Goal: Task Accomplishment & Management: Complete application form

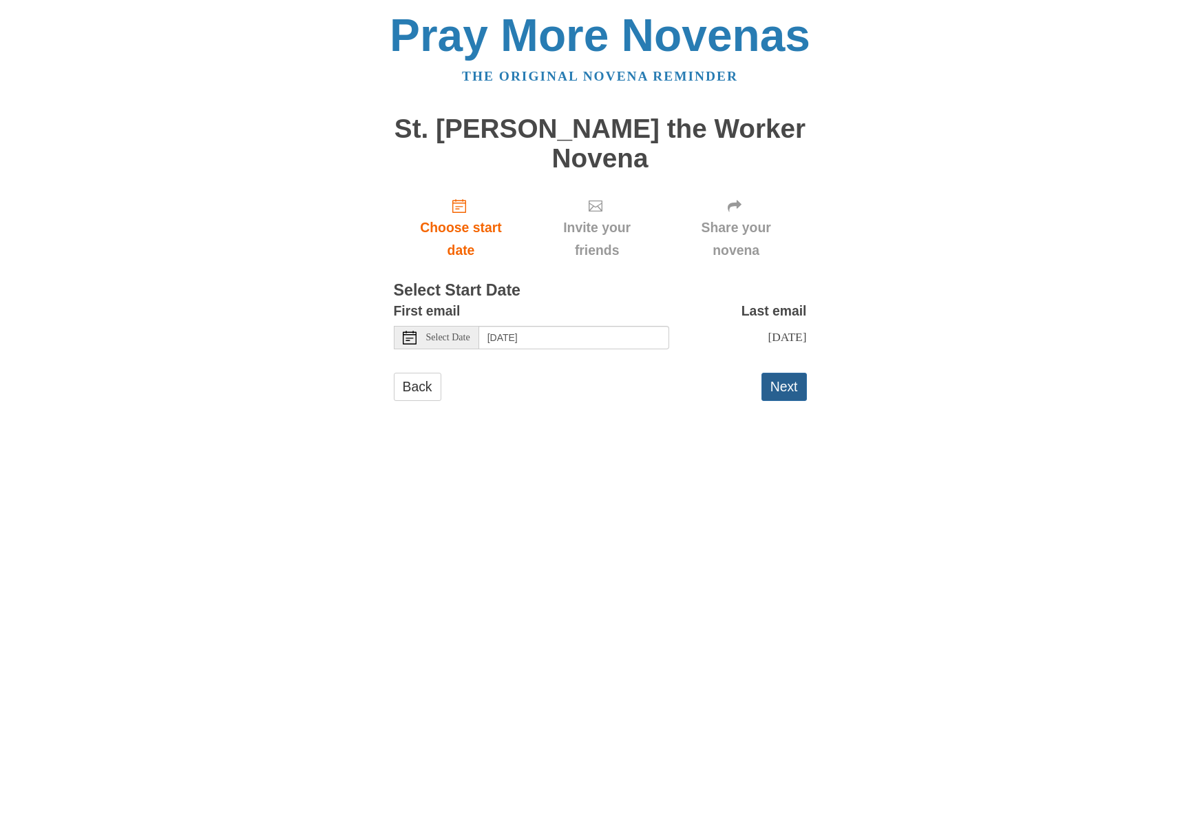
click at [783, 373] on button "Next" at bounding box center [784, 387] width 45 height 28
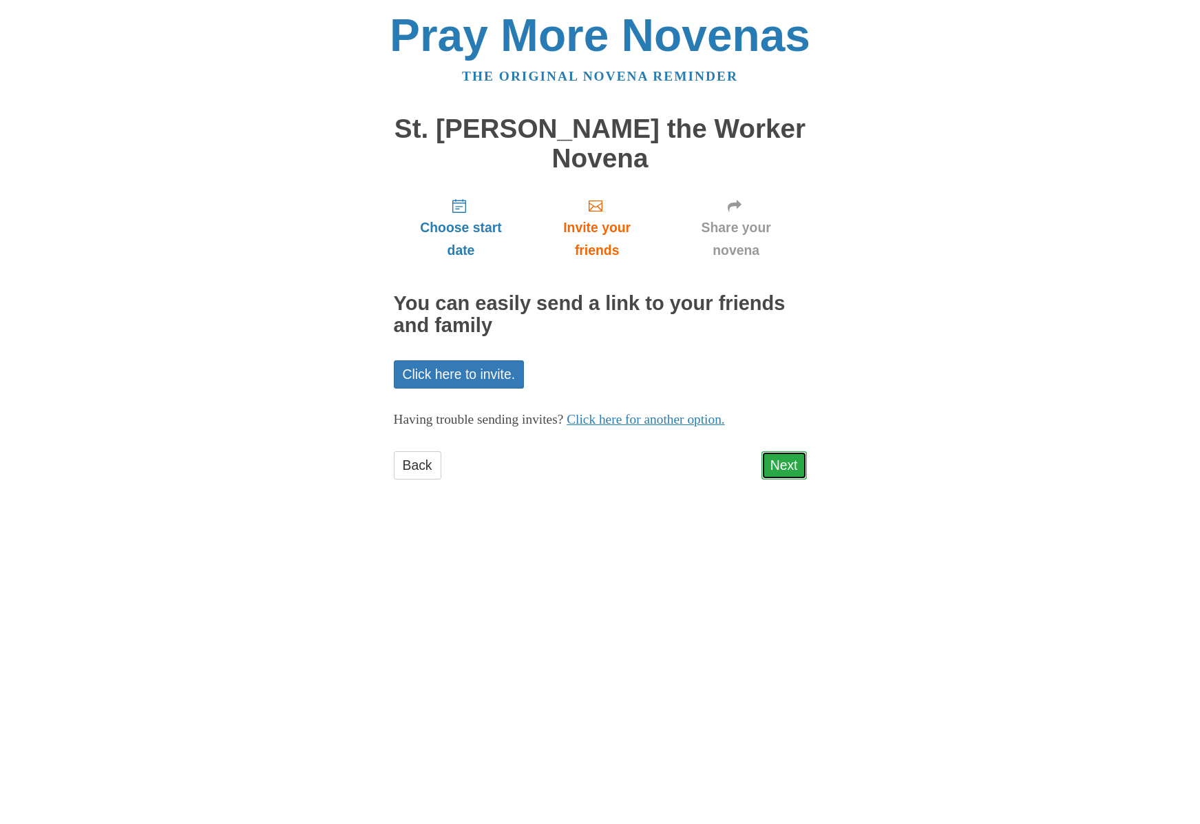
click at [786, 451] on link "Next" at bounding box center [784, 465] width 45 height 28
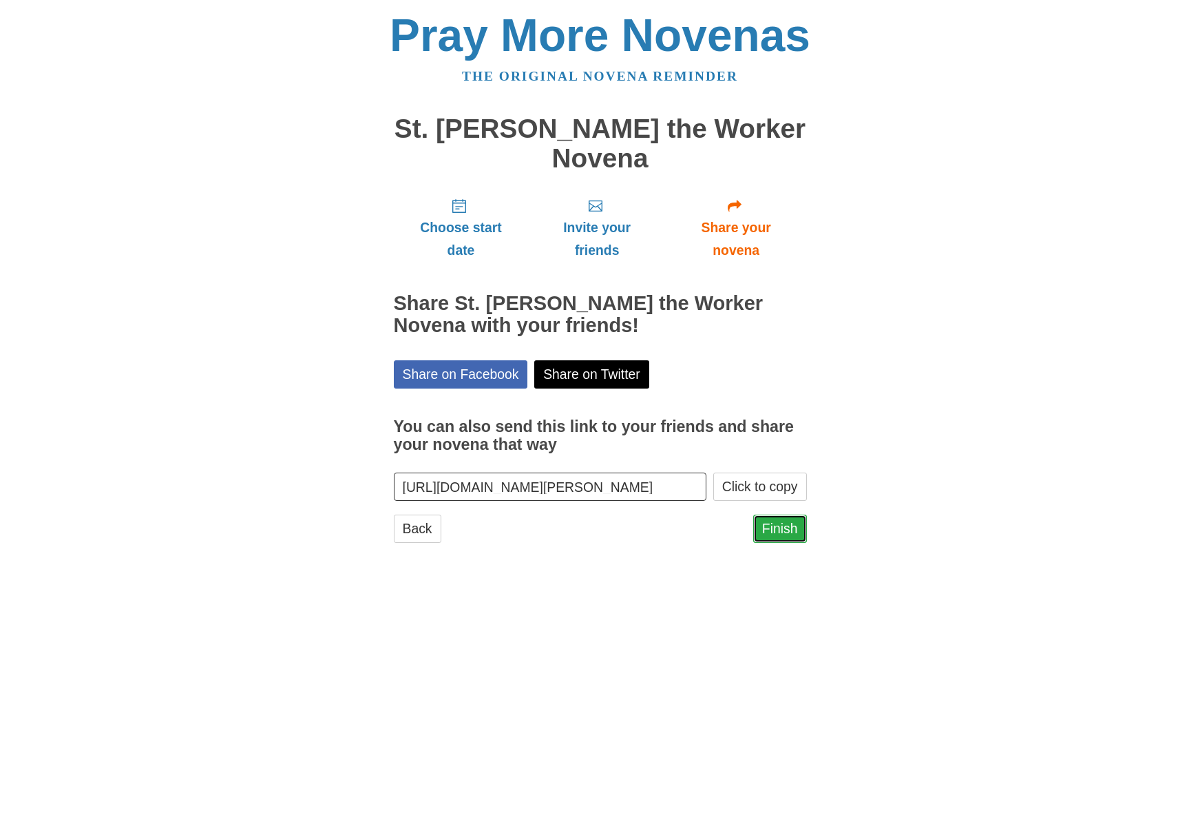
click at [791, 514] on link "Finish" at bounding box center [780, 528] width 54 height 28
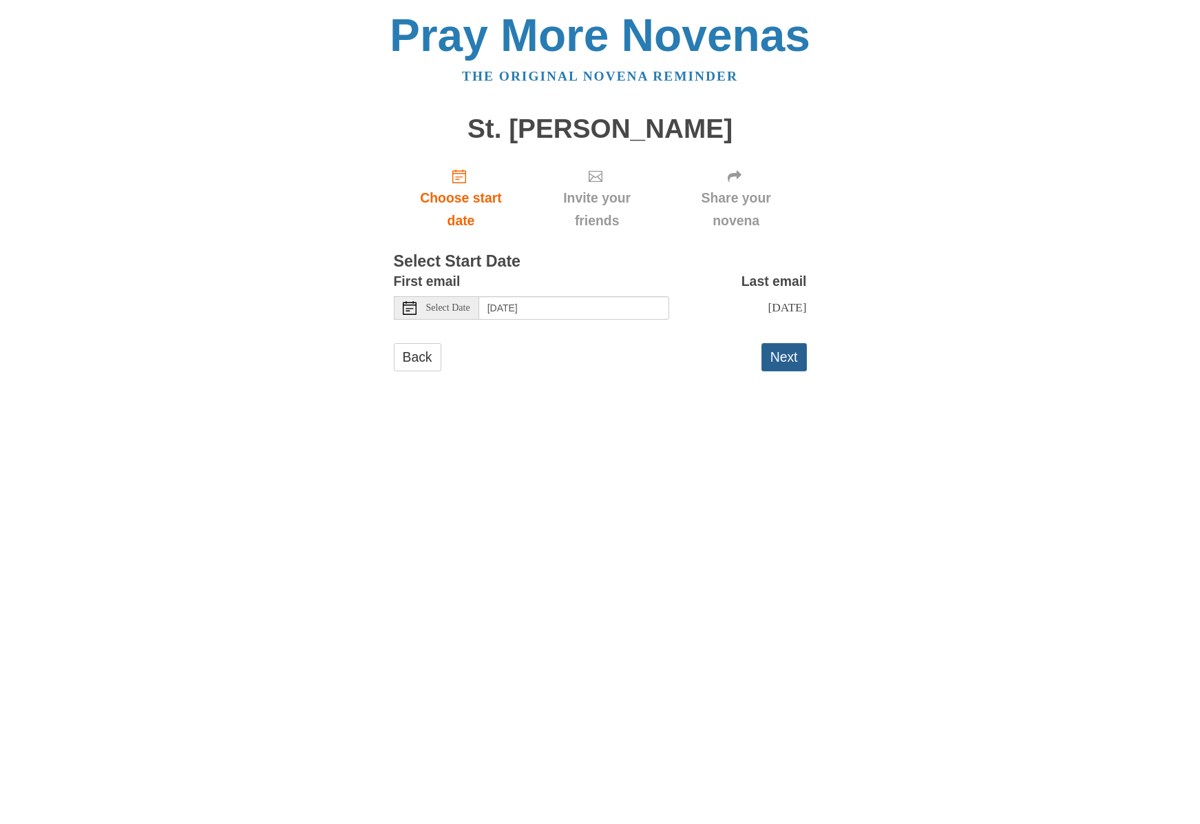
click at [777, 362] on button "Next" at bounding box center [784, 357] width 45 height 28
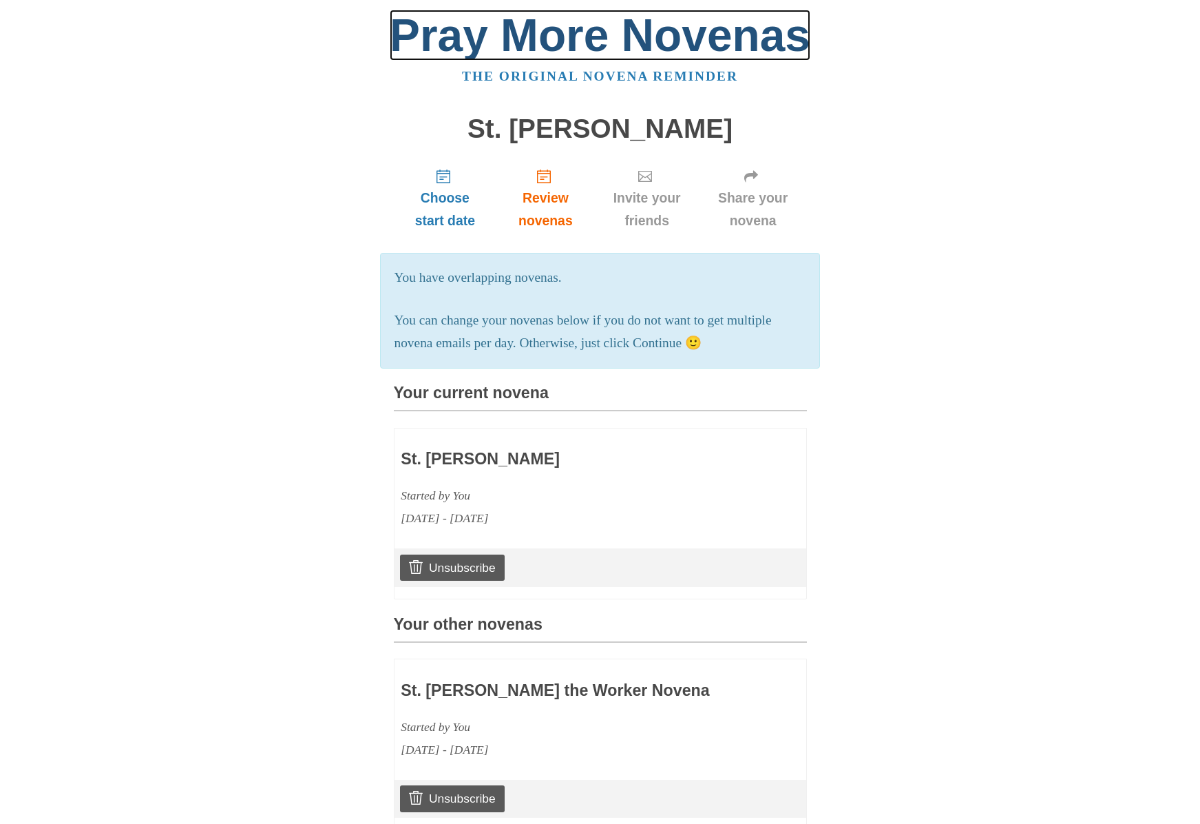
click at [591, 45] on link "Pray More Novenas" at bounding box center [600, 35] width 421 height 51
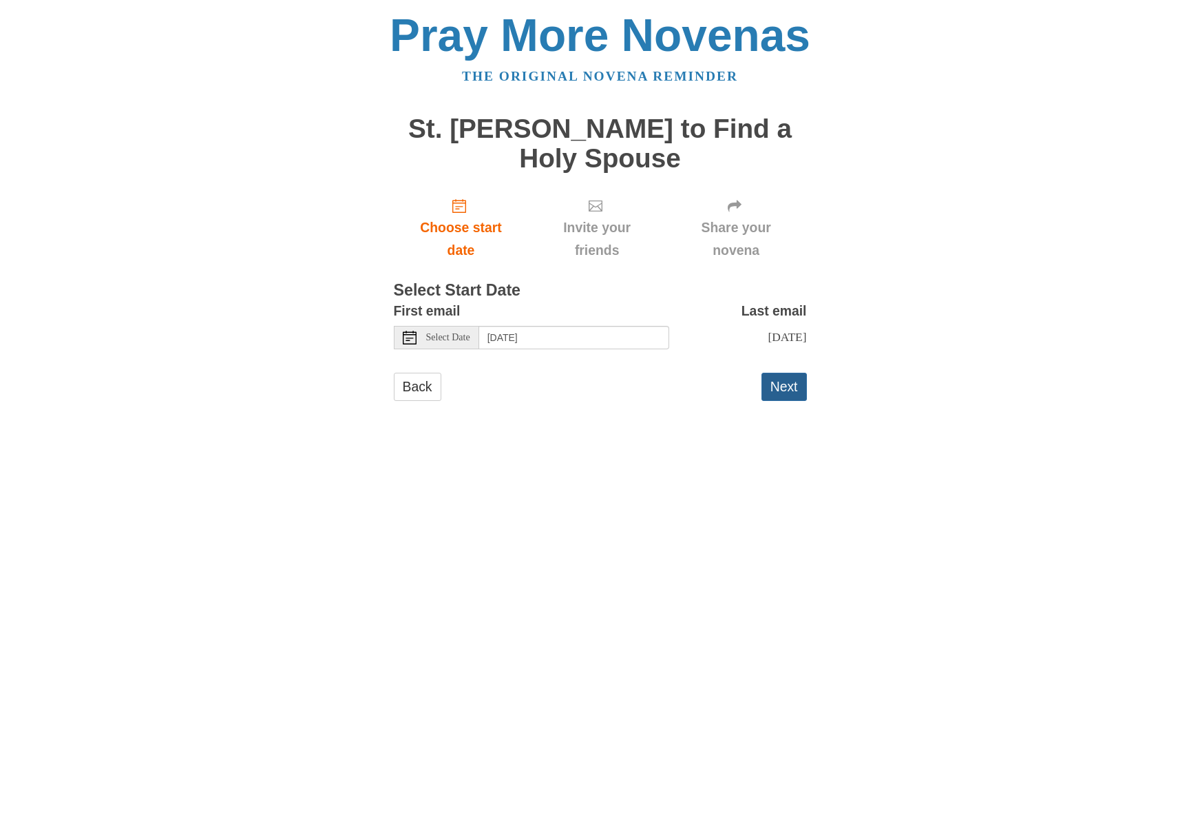
click at [780, 385] on button "Next" at bounding box center [784, 387] width 45 height 28
